Goal: Book appointment/travel/reservation

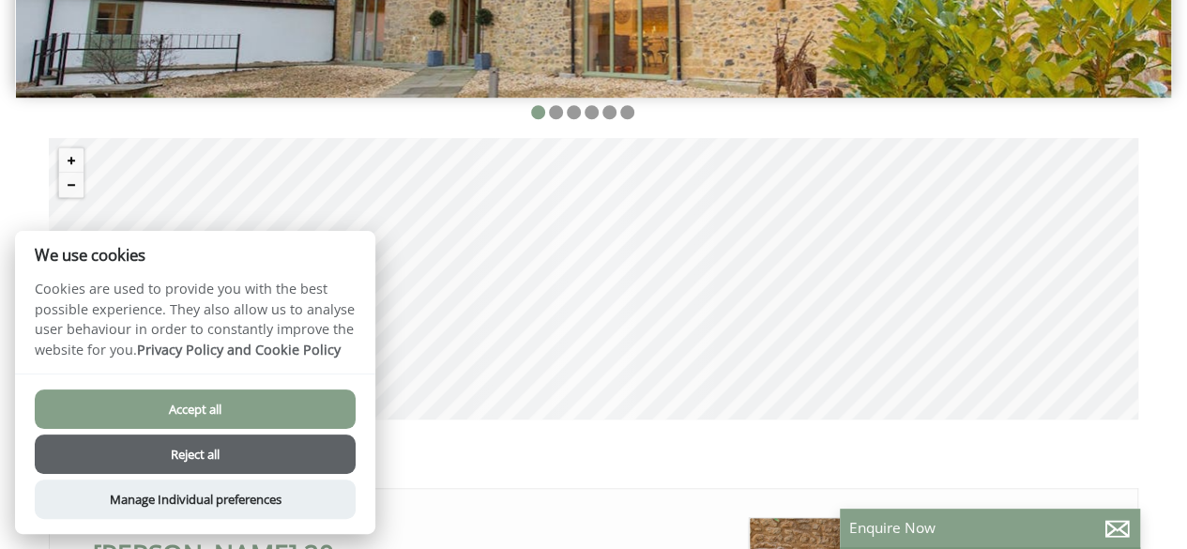
scroll to position [572, 0]
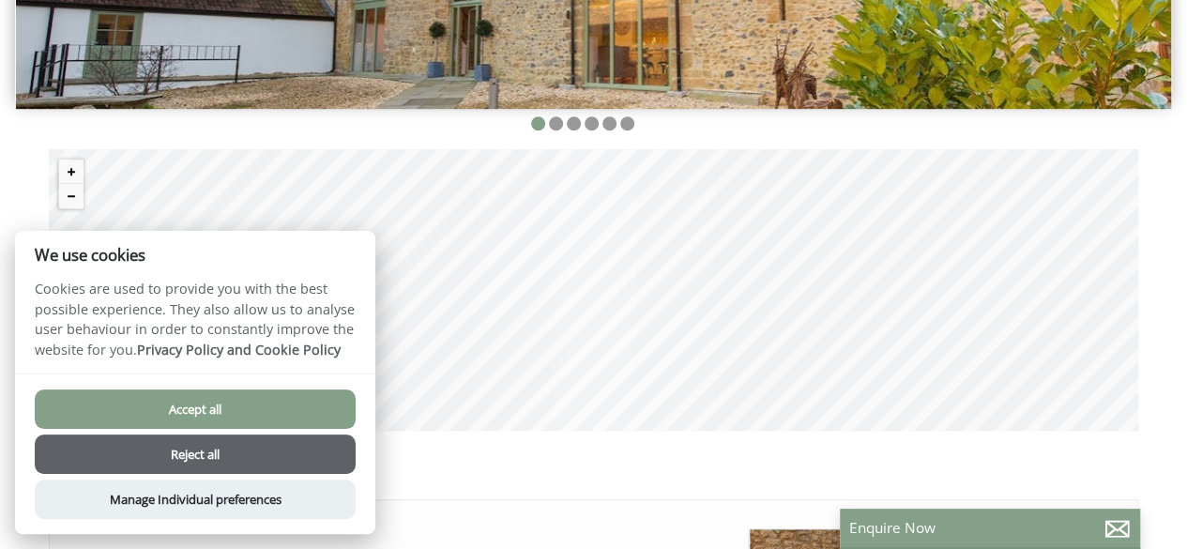
click at [323, 446] on button "Reject all" at bounding box center [195, 453] width 321 height 39
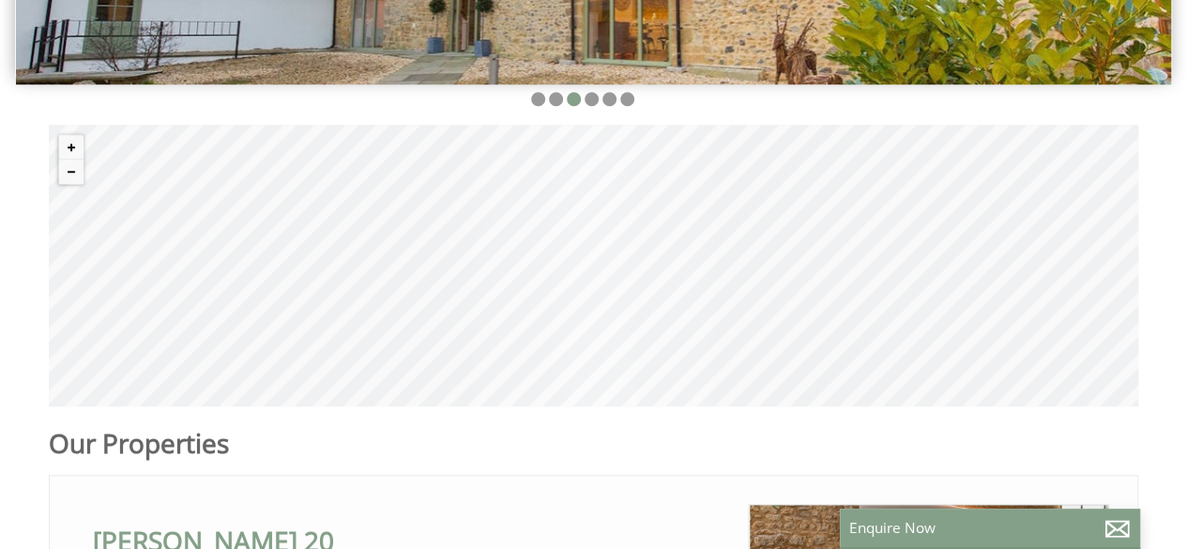
scroll to position [599, 0]
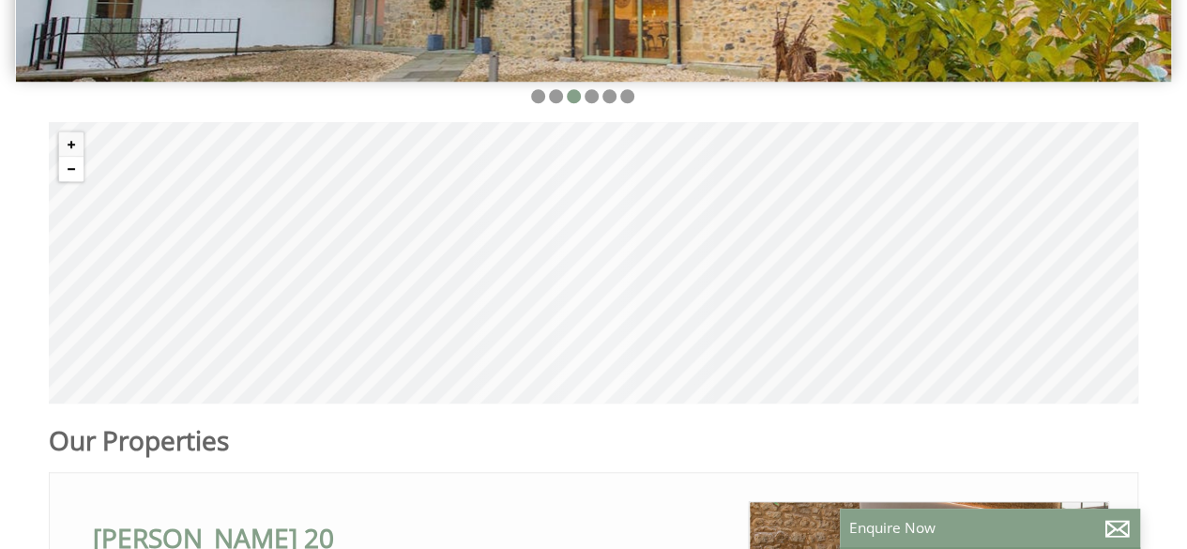
click at [64, 157] on button "Zoom out" at bounding box center [71, 169] width 24 height 24
